Goal: Task Accomplishment & Management: Complete application form

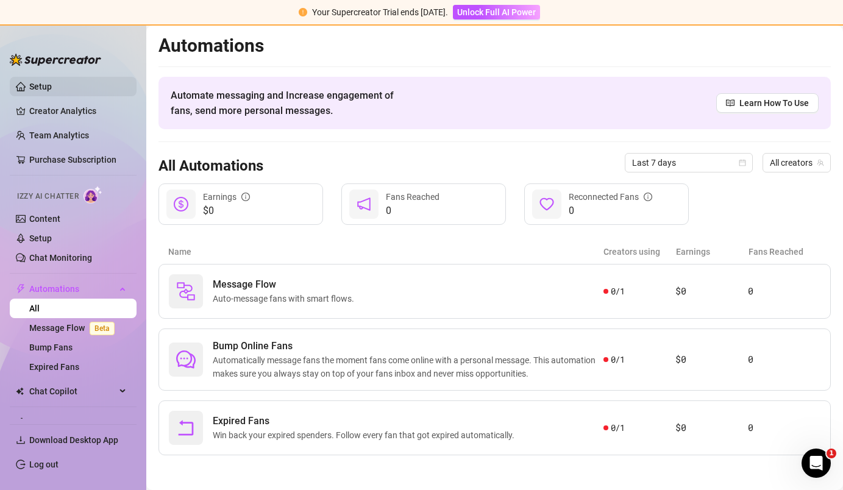
click at [52, 91] on link "Setup" at bounding box center [40, 87] width 23 height 10
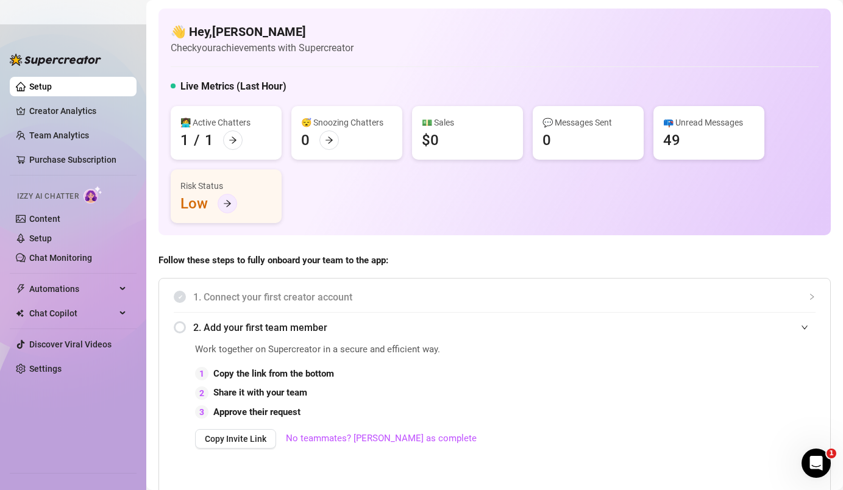
click at [229, 206] on icon "arrow-right" at bounding box center [227, 203] width 9 height 9
click at [124, 107] on link "Creator Analytics" at bounding box center [78, 111] width 98 height 20
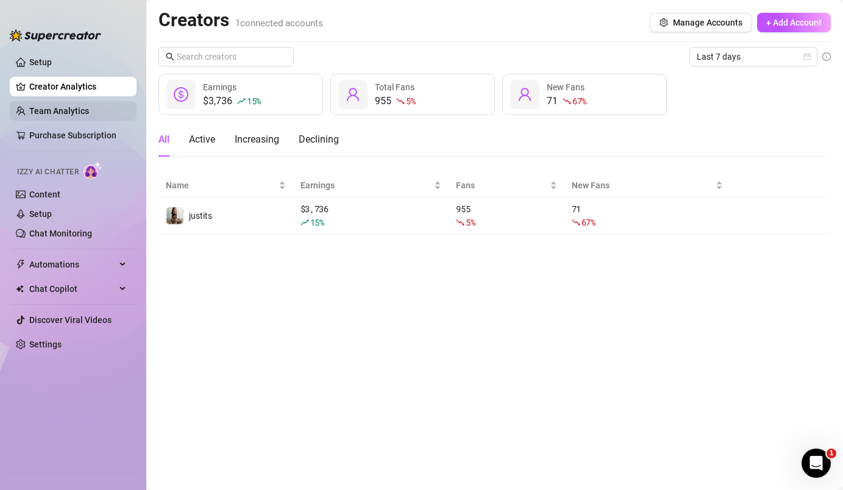
click at [41, 109] on link "Team Analytics" at bounding box center [59, 111] width 60 height 10
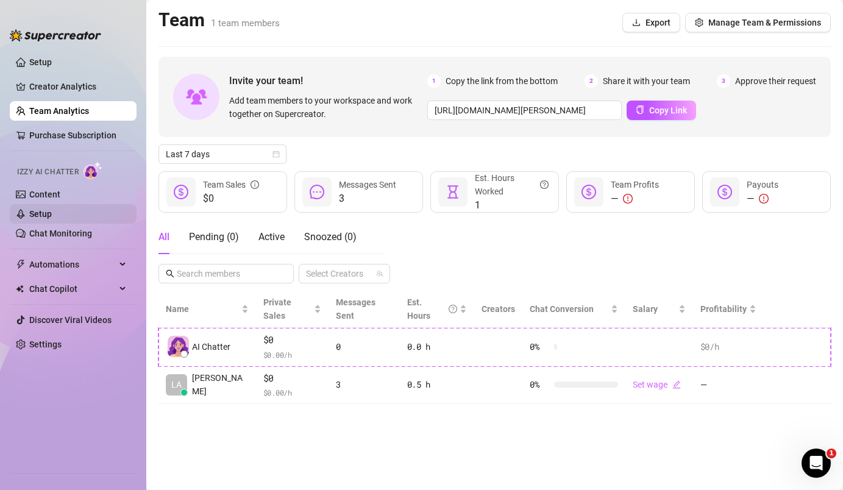
click at [43, 210] on link "Setup" at bounding box center [40, 214] width 23 height 10
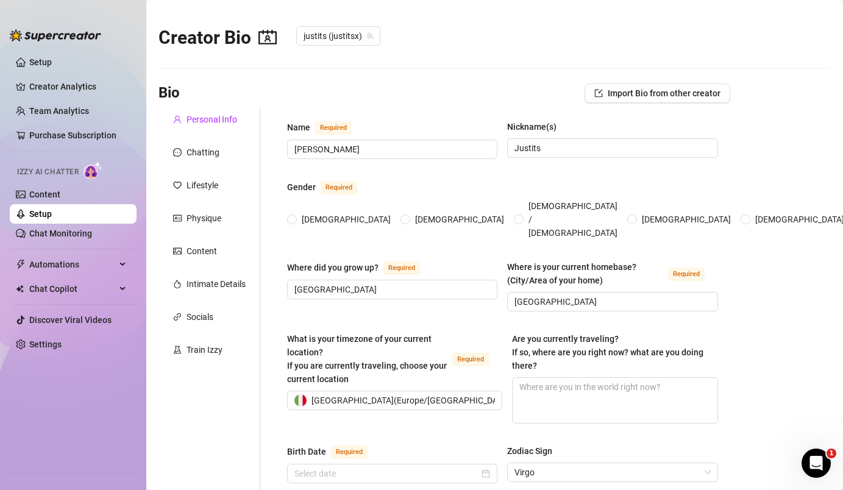
radio input "true"
type input "[DATE]"
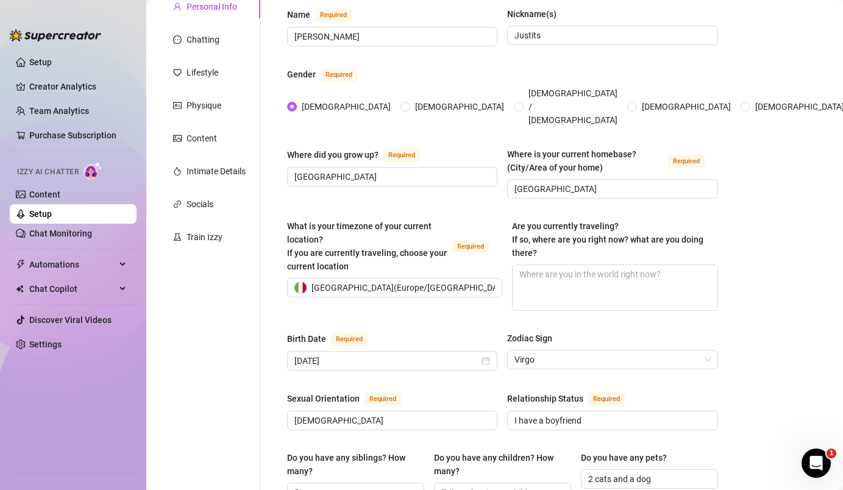
scroll to position [99, 0]
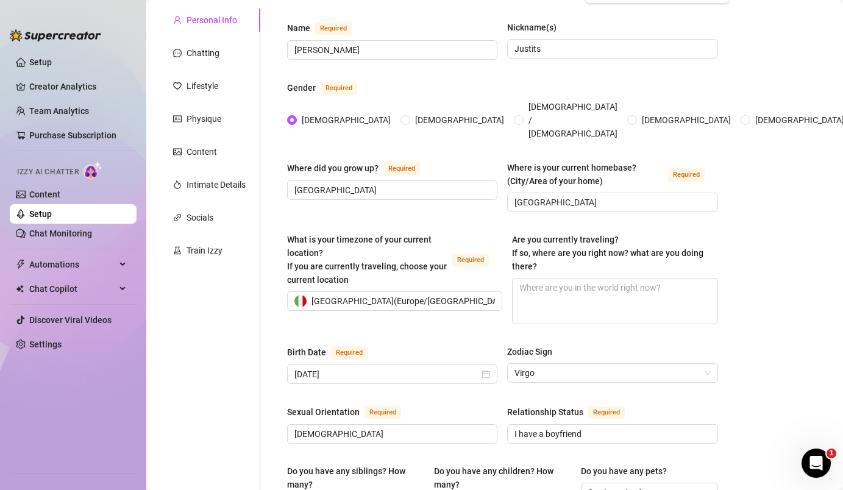
click at [224, 176] on div "Intimate Details" at bounding box center [210, 184] width 102 height 23
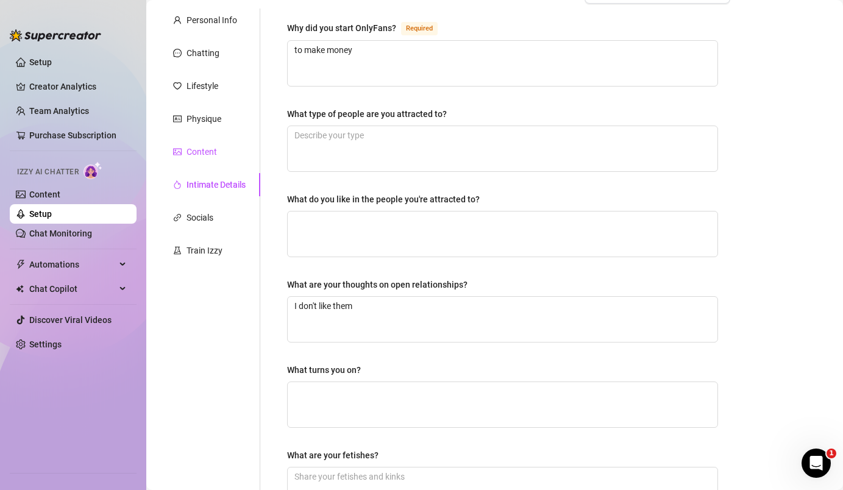
click at [207, 154] on div "Content" at bounding box center [202, 151] width 30 height 13
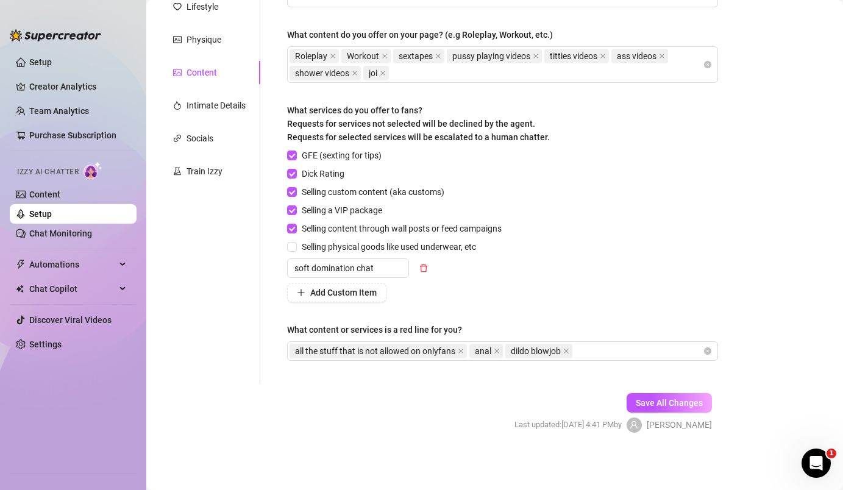
scroll to position [0, 0]
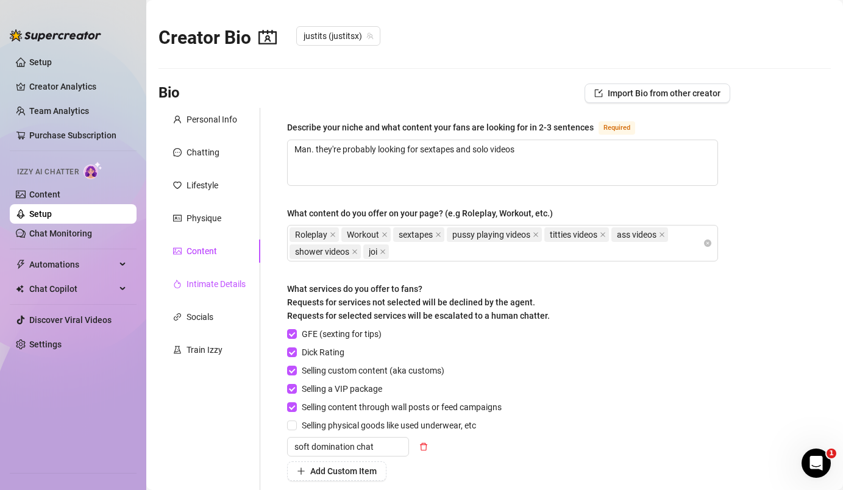
click at [202, 289] on div "Intimate Details" at bounding box center [216, 283] width 59 height 13
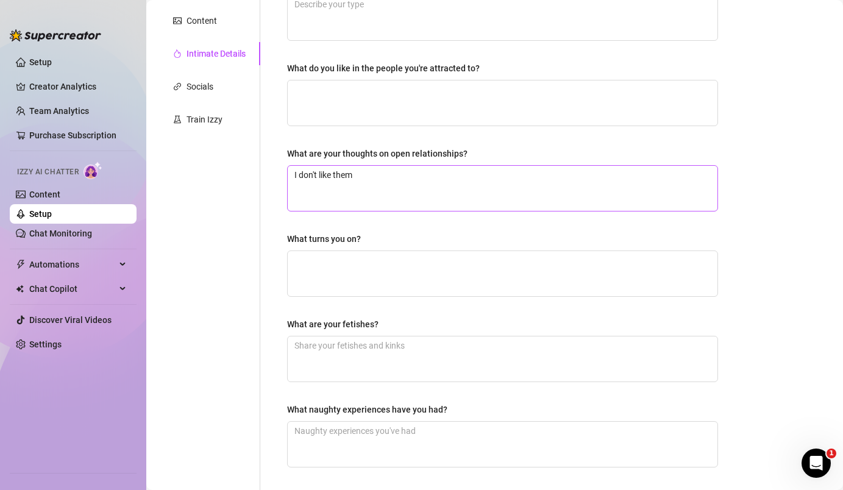
scroll to position [337, 0]
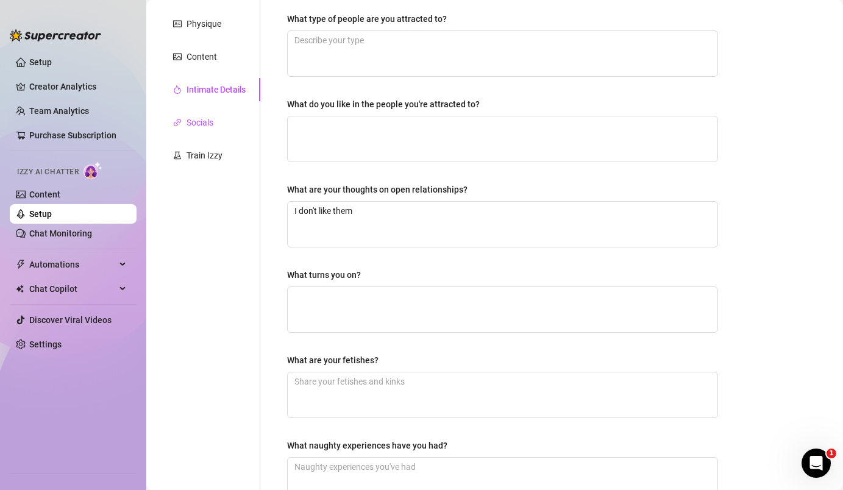
click at [193, 122] on div "Socials" at bounding box center [200, 122] width 27 height 13
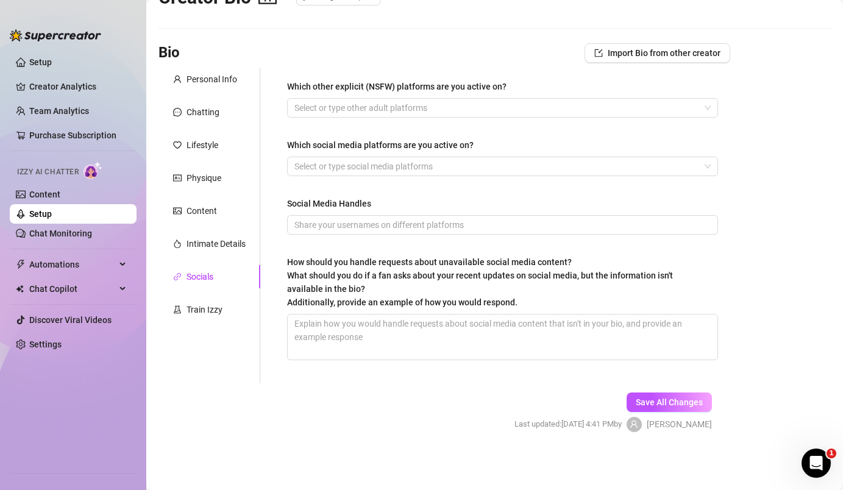
scroll to position [40, 0]
click at [212, 239] on div "Intimate Details" at bounding box center [216, 243] width 59 height 13
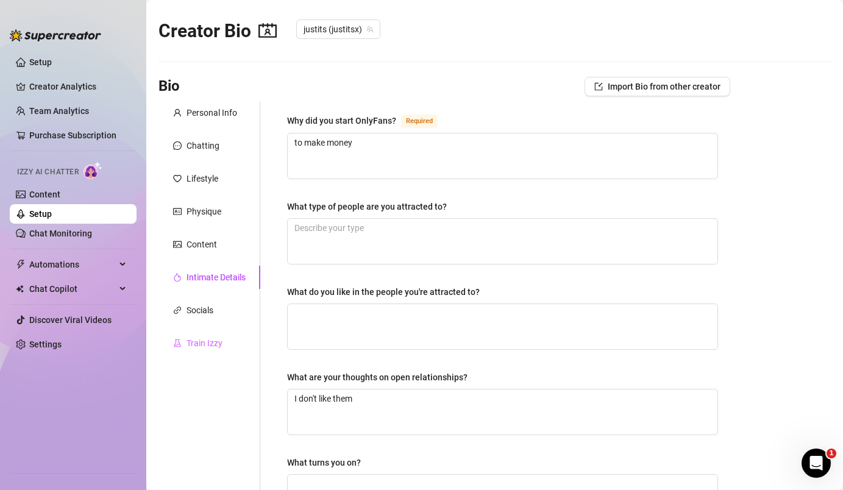
scroll to position [0, 0]
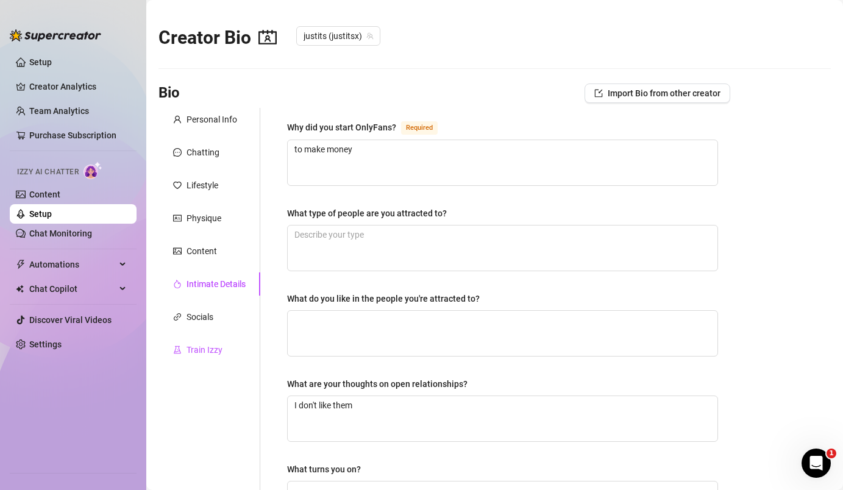
click at [203, 354] on div "Train Izzy" at bounding box center [205, 349] width 36 height 13
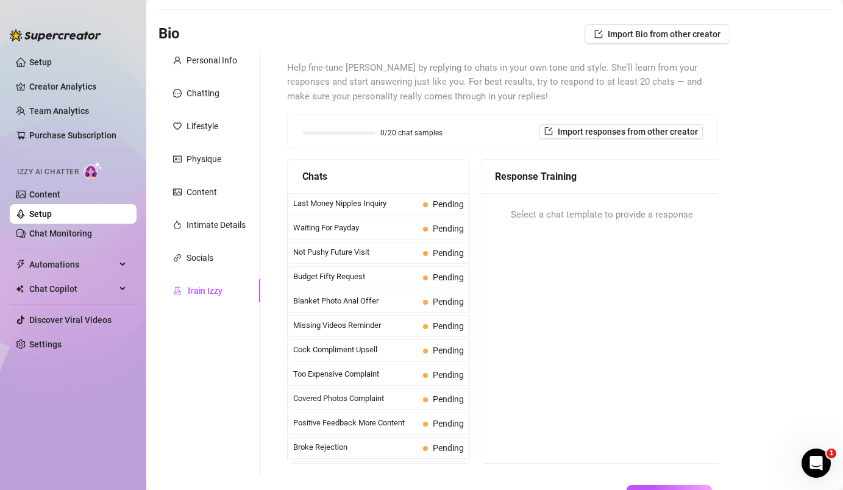
scroll to position [49, 0]
